Goal: Transaction & Acquisition: Subscribe to service/newsletter

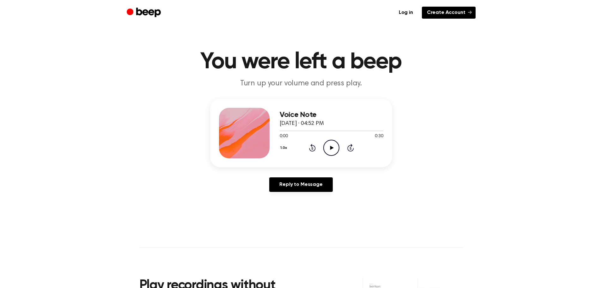
click at [431, 11] on link "Create Account" at bounding box center [449, 13] width 54 height 12
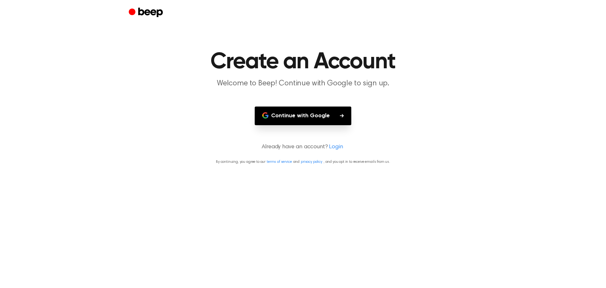
click at [302, 113] on button "Continue with Google" at bounding box center [303, 115] width 97 height 19
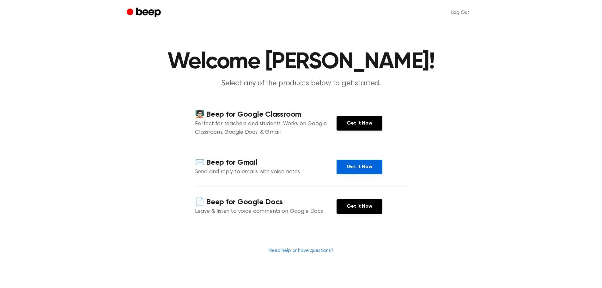
click at [347, 170] on link "Get It Now" at bounding box center [359, 166] width 46 height 15
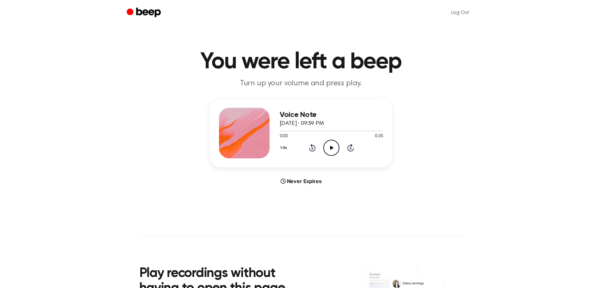
click at [333, 146] on icon "Play Audio" at bounding box center [331, 148] width 16 height 16
